Goal: Information Seeking & Learning: Learn about a topic

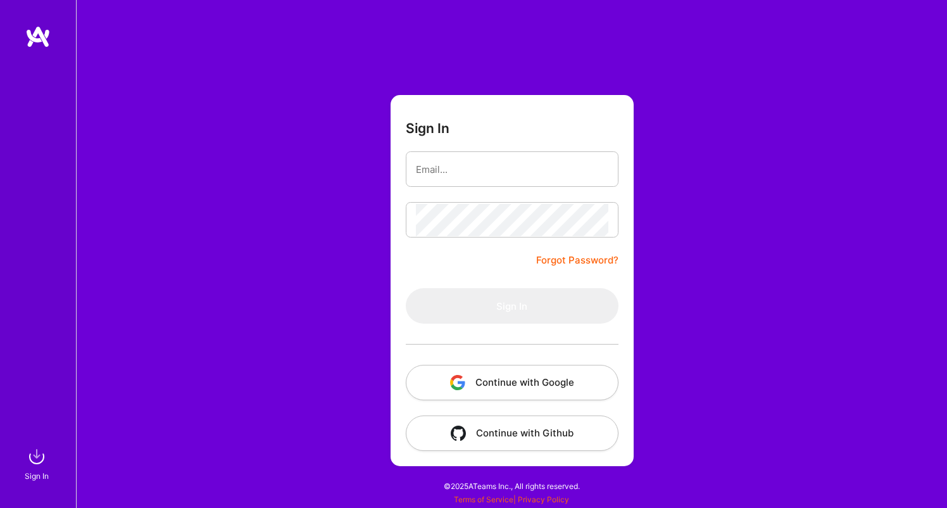
click at [567, 263] on link "Forgot Password?" at bounding box center [577, 260] width 82 height 15
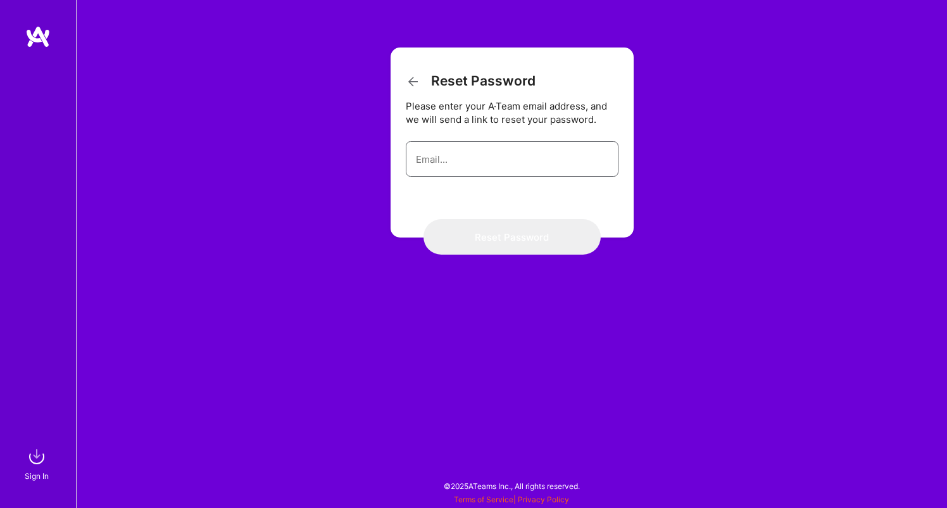
click at [466, 158] on input "email" at bounding box center [512, 159] width 192 height 32
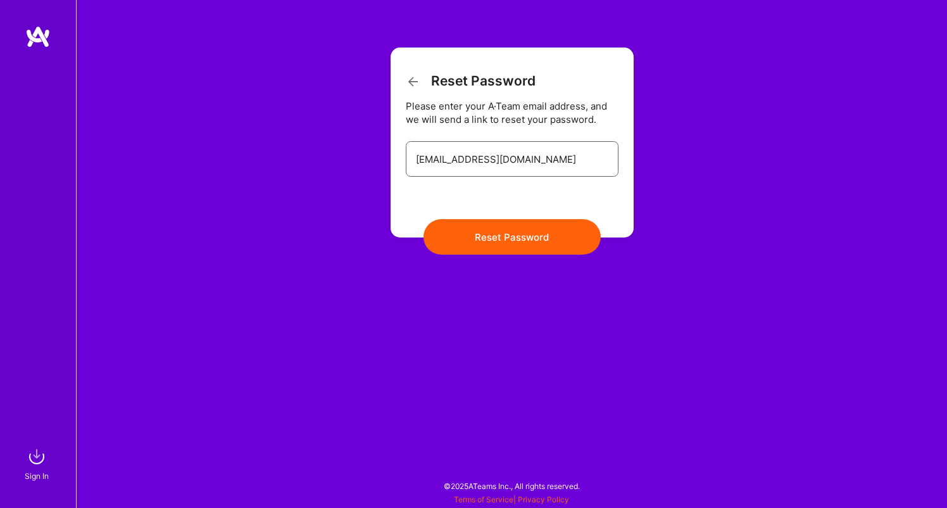
type input "[EMAIL_ADDRESS][DOMAIN_NAME]"
click at [511, 237] on button "Reset Password" at bounding box center [511, 236] width 177 height 35
click at [502, 242] on button "Reset Password" at bounding box center [511, 236] width 177 height 35
click at [34, 456] on img at bounding box center [36, 456] width 25 height 25
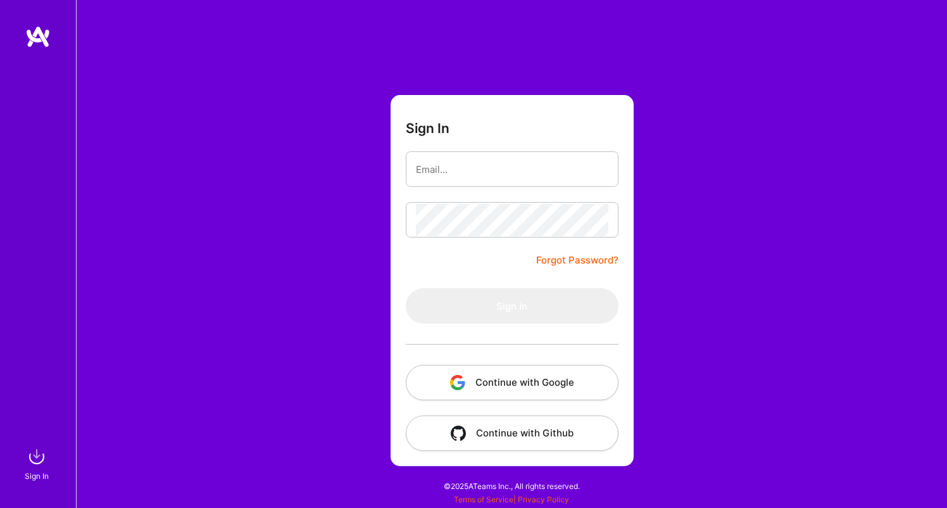
click at [500, 384] on button "Continue with Google" at bounding box center [512, 382] width 213 height 35
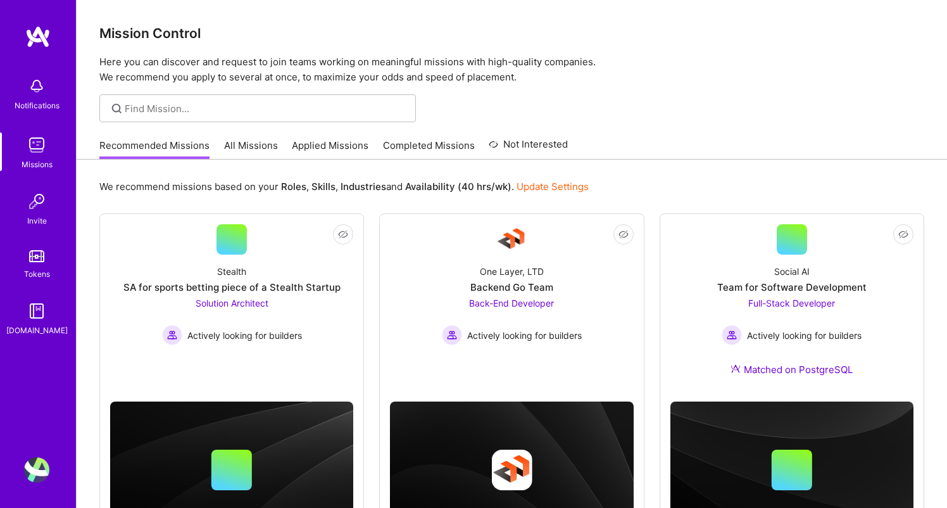
click at [248, 144] on link "All Missions" at bounding box center [251, 149] width 54 height 21
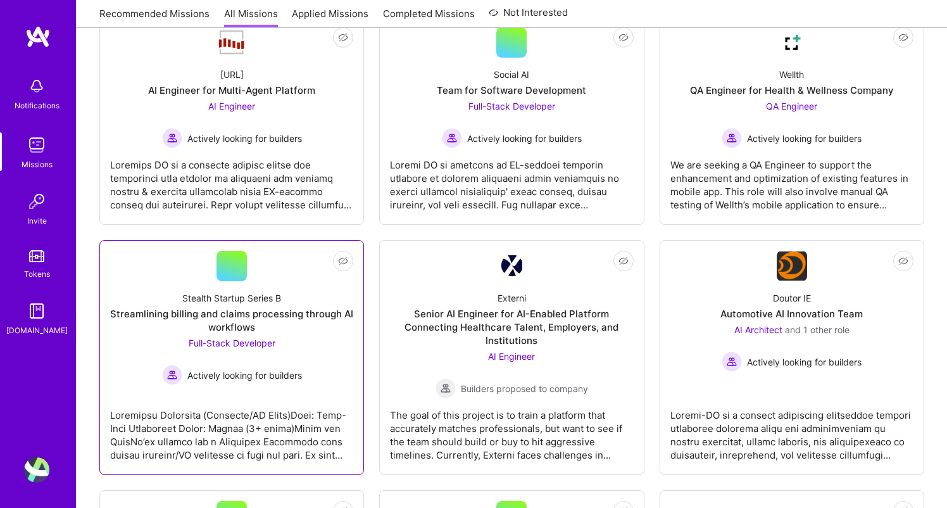
scroll to position [235, 0]
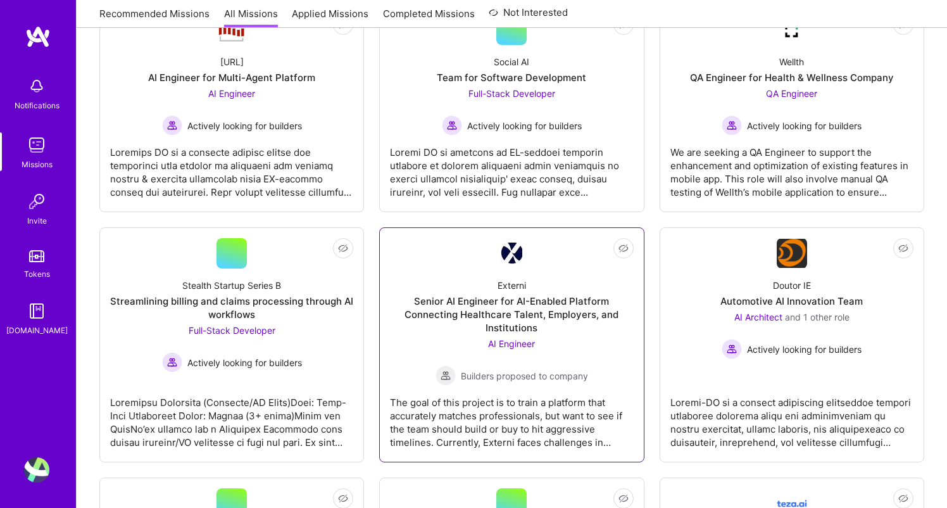
click at [543, 428] on div "The goal of this project is to train a platform that accurately matches profess…" at bounding box center [511, 416] width 243 height 63
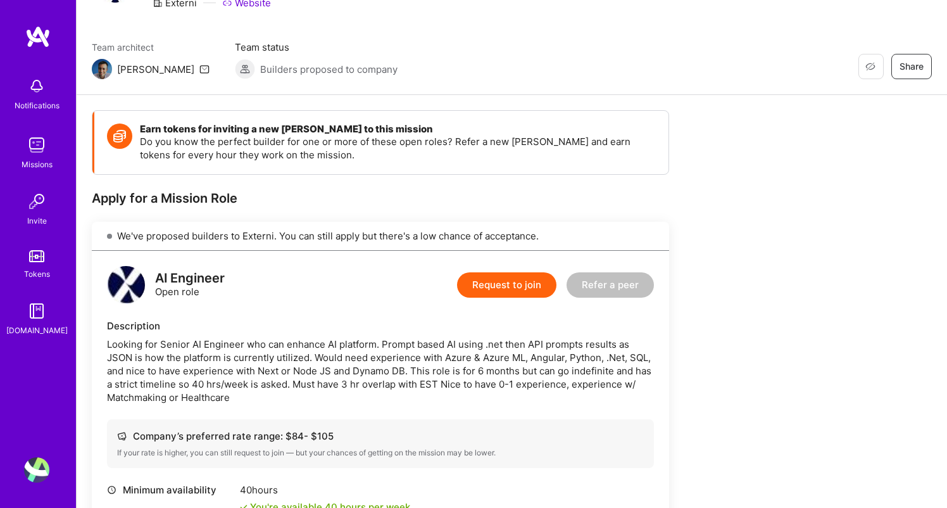
scroll to position [84, 0]
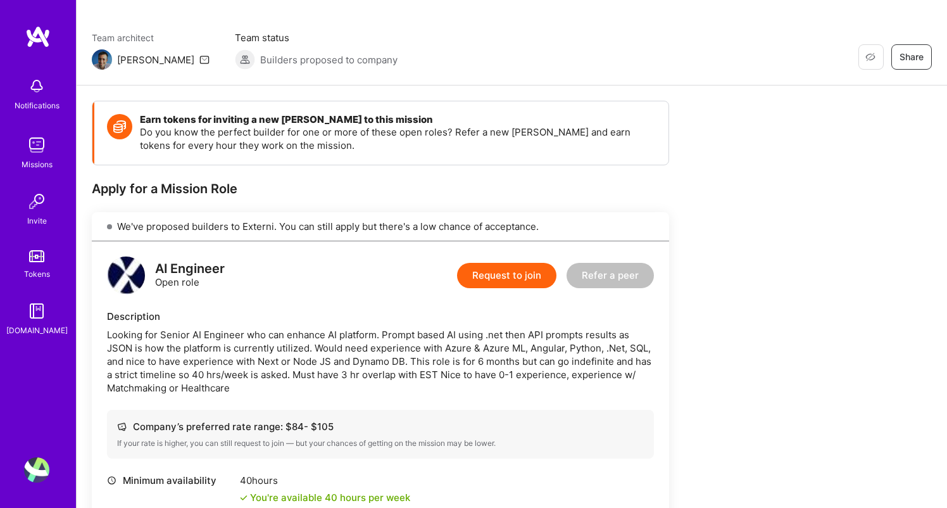
click at [286, 364] on div "Looking for Senior AI Engineer who can enhance AI platform. Prompt based AI usi…" at bounding box center [380, 361] width 547 height 66
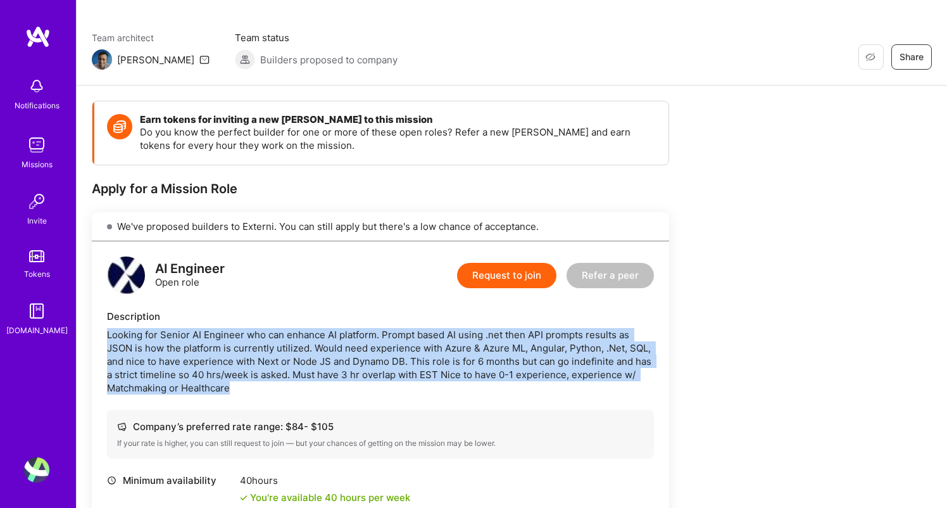
click at [286, 364] on div "Looking for Senior AI Engineer who can enhance AI platform. Prompt based AI usi…" at bounding box center [380, 361] width 547 height 66
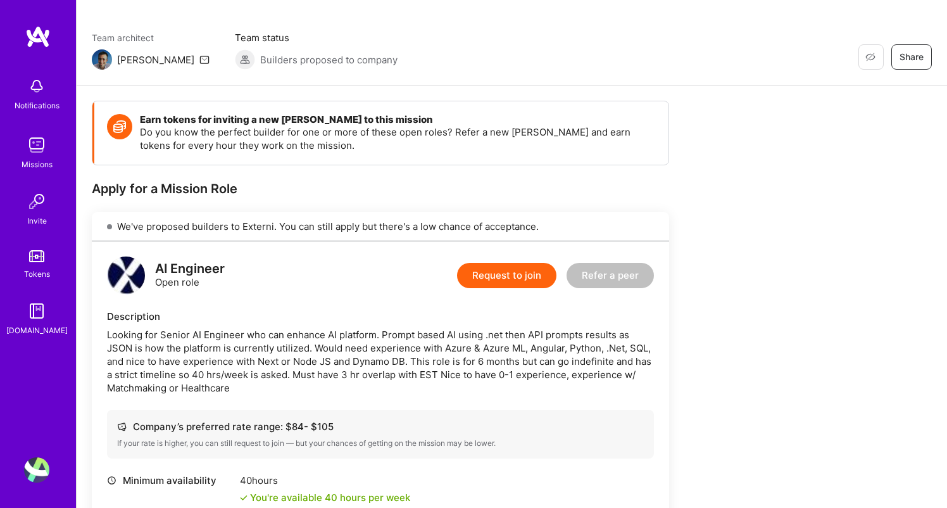
click at [286, 364] on div "Looking for Senior AI Engineer who can enhance AI platform. Prompt based AI usi…" at bounding box center [380, 361] width 547 height 66
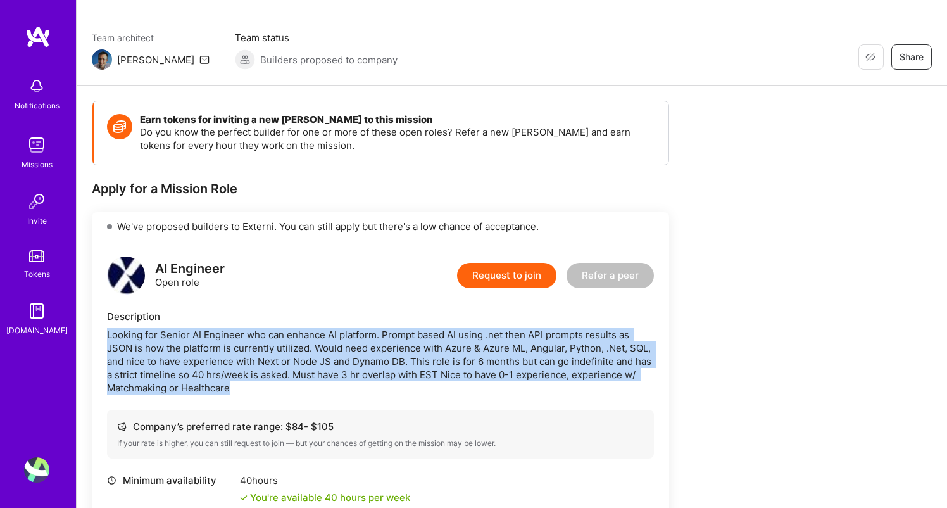
click at [286, 364] on div "Looking for Senior AI Engineer who can enhance AI platform. Prompt based AI usi…" at bounding box center [380, 361] width 547 height 66
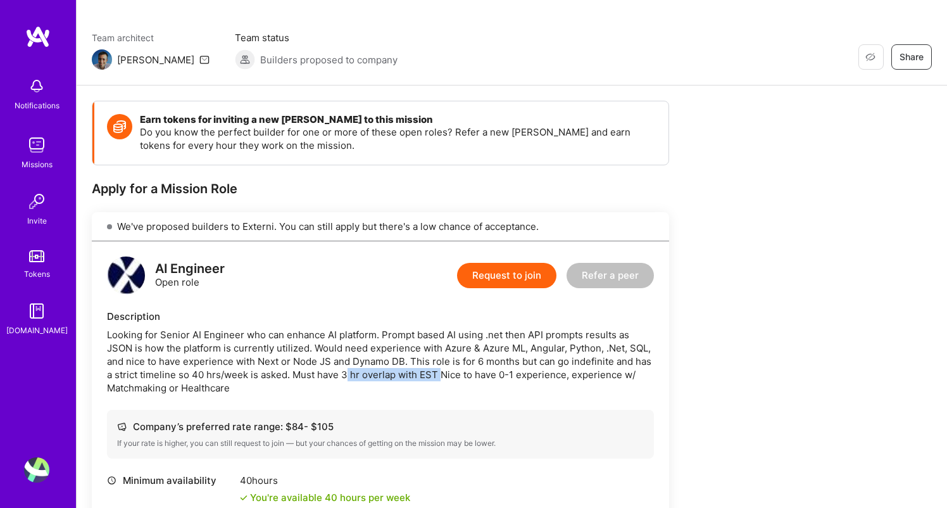
drag, startPoint x: 344, startPoint y: 376, endPoint x: 439, endPoint y: 375, distance: 94.3
click at [439, 375] on div "Looking for Senior AI Engineer who can enhance AI platform. Prompt based AI usi…" at bounding box center [380, 361] width 547 height 66
drag, startPoint x: 338, startPoint y: 372, endPoint x: 435, endPoint y: 370, distance: 97.5
click at [435, 370] on div "Looking for Senior AI Engineer who can enhance AI platform. Prompt based AI usi…" at bounding box center [380, 361] width 547 height 66
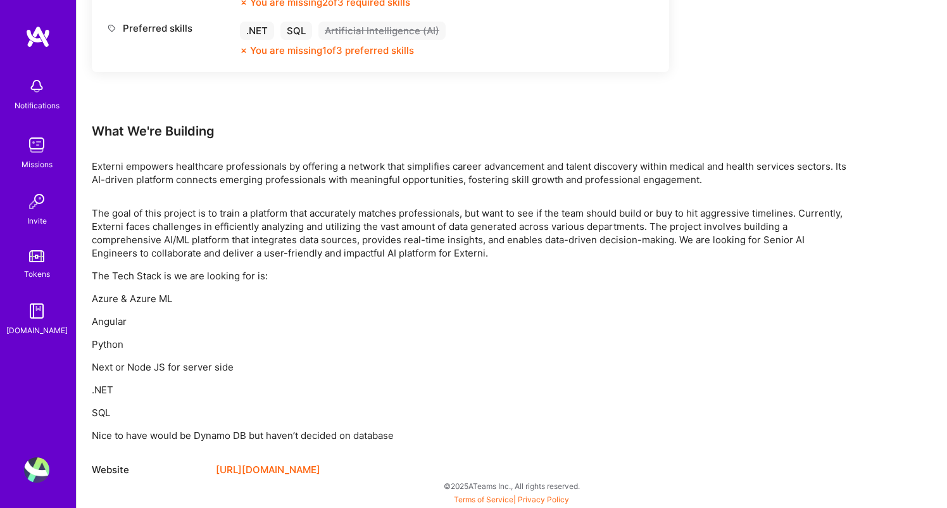
scroll to position [713, 0]
click at [103, 297] on p "Azure & Azure ML" at bounding box center [471, 298] width 759 height 13
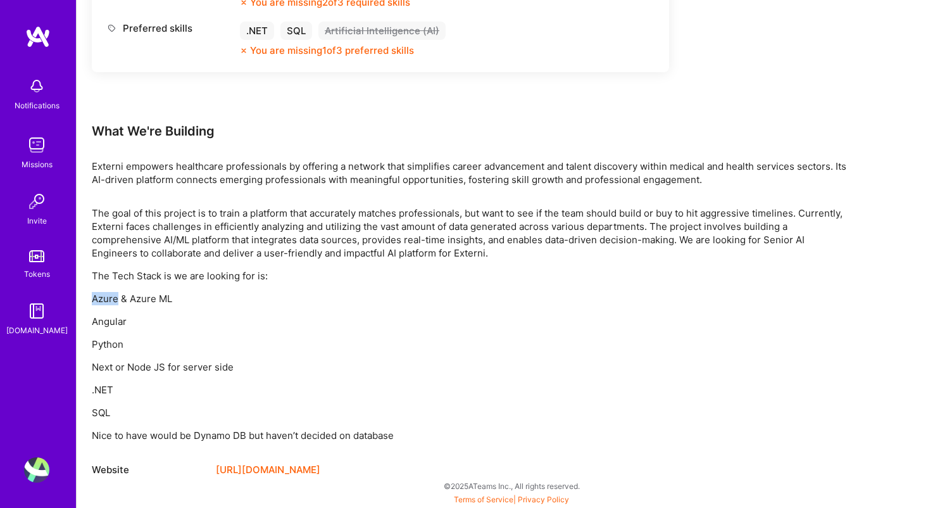
click at [103, 297] on p "Azure & Azure ML" at bounding box center [471, 298] width 759 height 13
click at [278, 473] on link "[URL][DOMAIN_NAME]" at bounding box center [268, 469] width 104 height 15
